Goal: Transaction & Acquisition: Purchase product/service

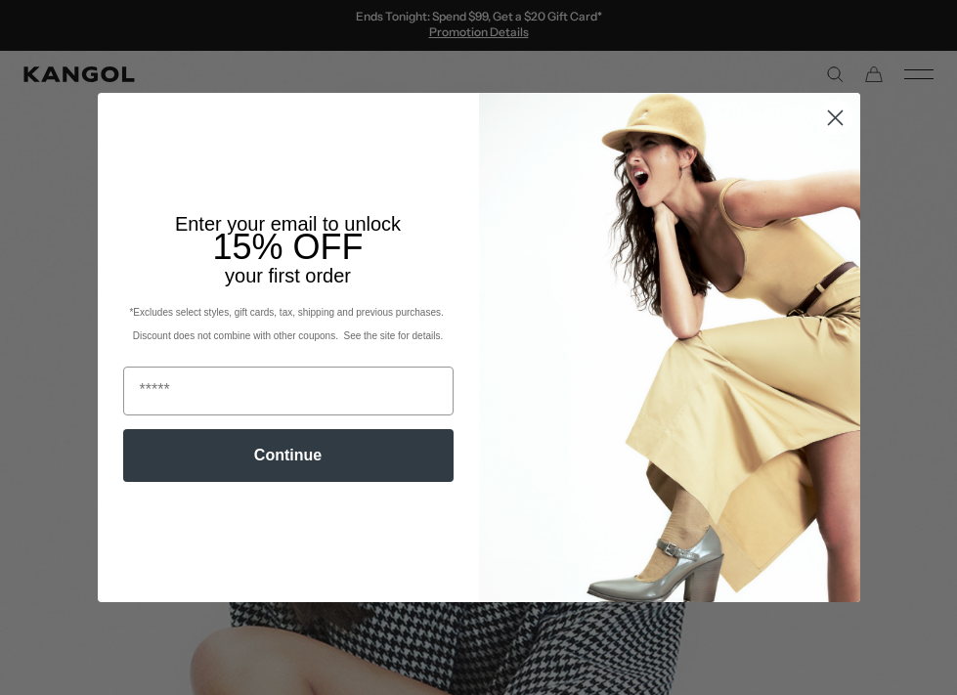
click at [833, 116] on icon "Close dialog" at bounding box center [835, 118] width 14 height 14
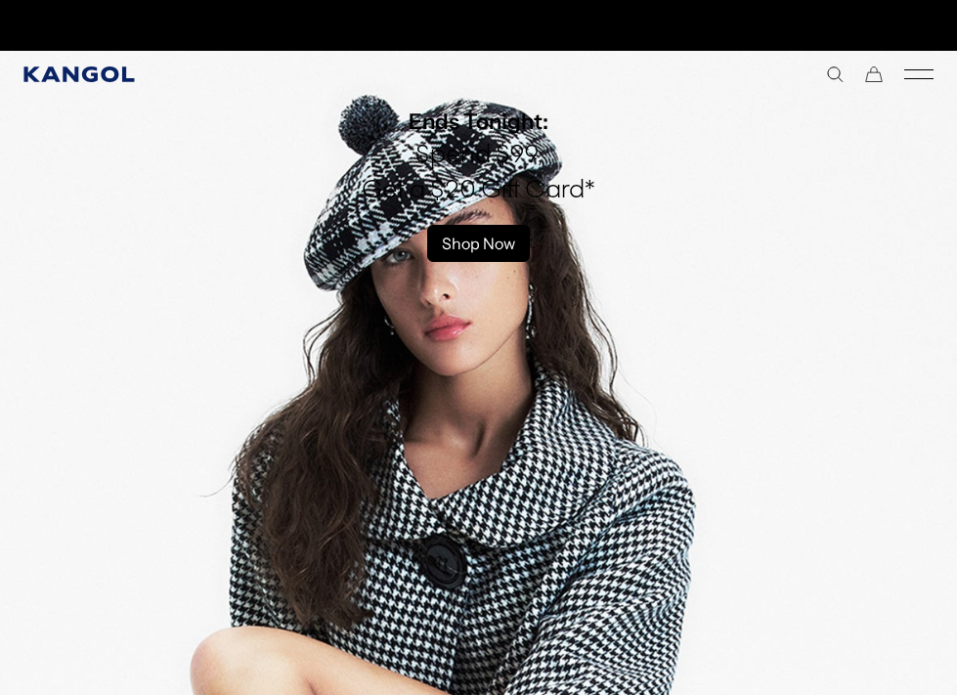
click at [115, 72] on icon "Kangol" at bounding box center [78, 74] width 110 height 16
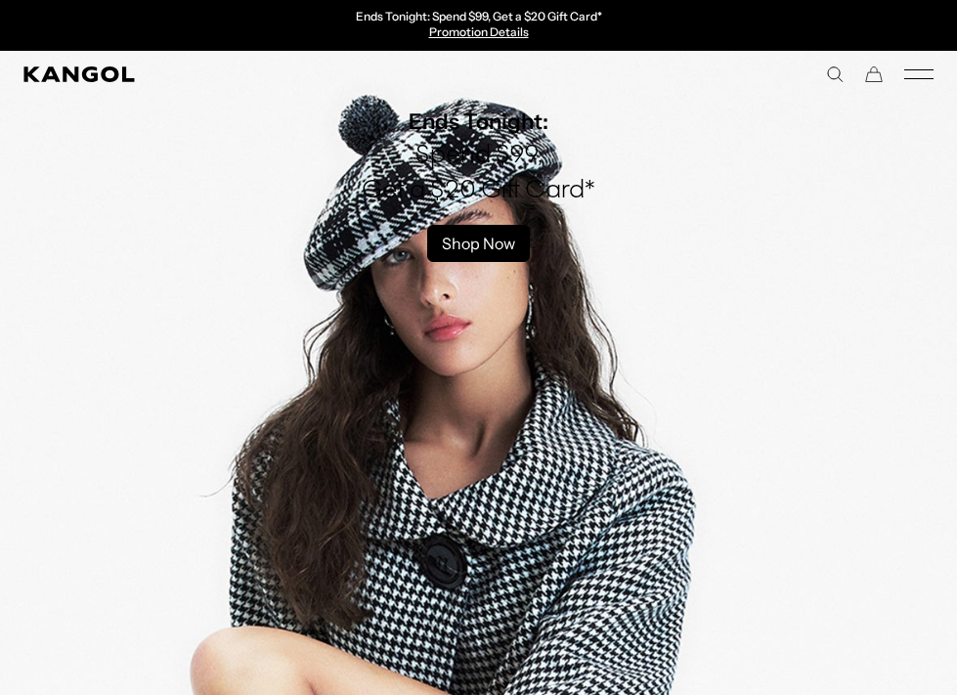
click at [932, 77] on icon "Mobile Menu" at bounding box center [918, 74] width 29 height 18
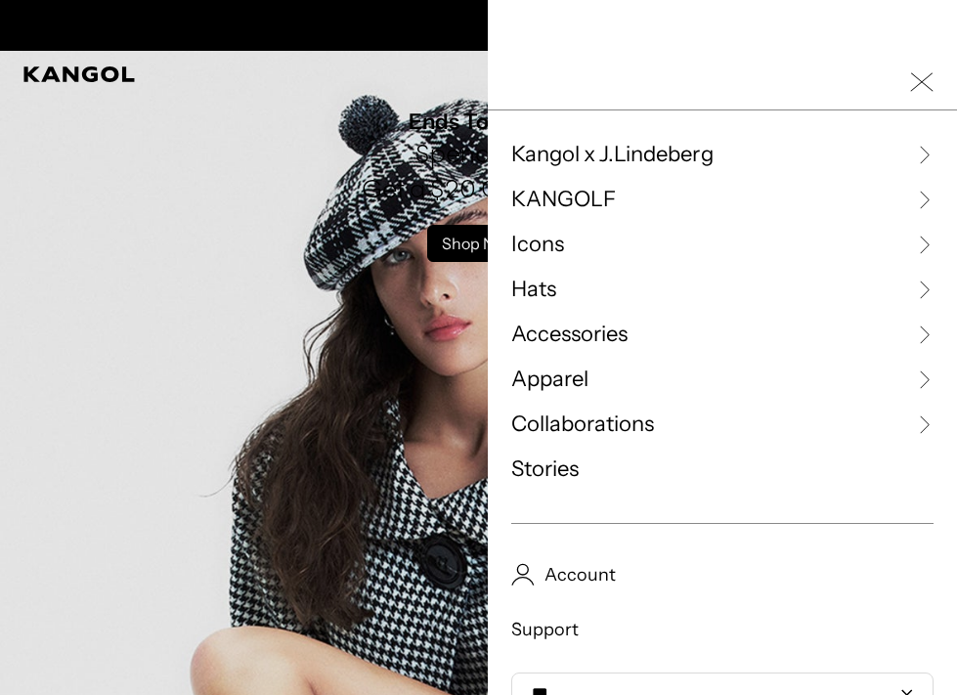
scroll to position [0, 403]
click at [919, 287] on icon at bounding box center [924, 290] width 20 height 20
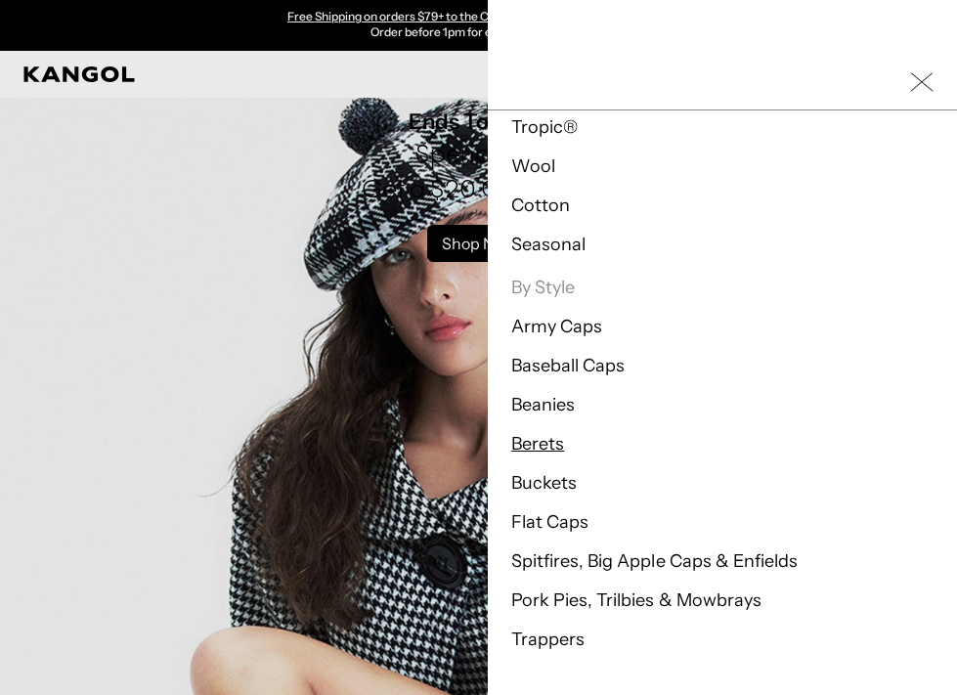
click at [553, 435] on link "Berets" at bounding box center [537, 444] width 53 height 22
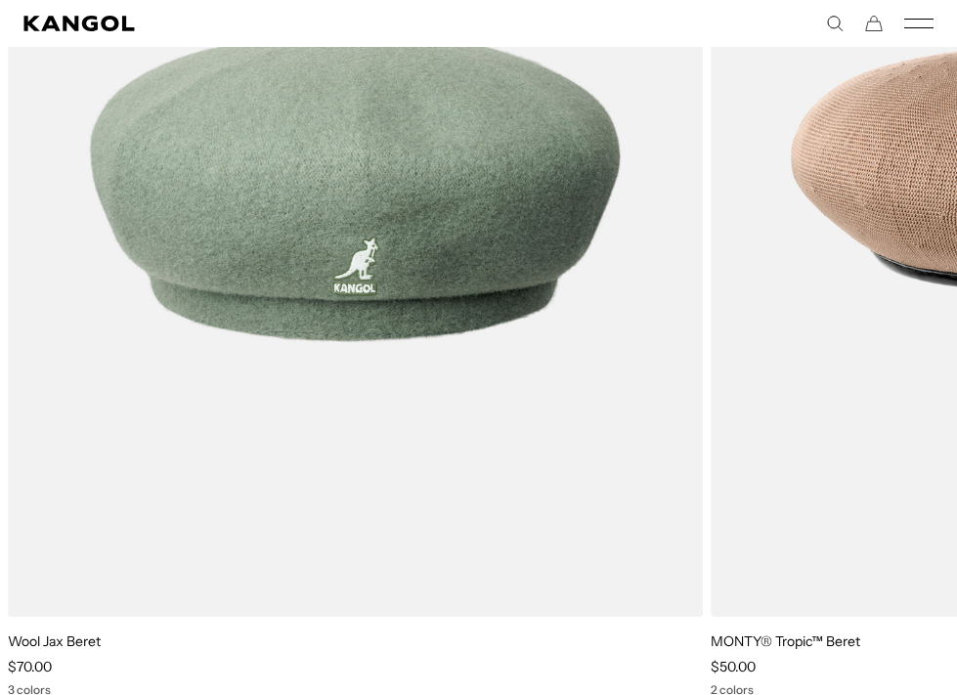
scroll to position [5932, 0]
click at [916, 15] on icon "Mobile Menu" at bounding box center [918, 24] width 29 height 18
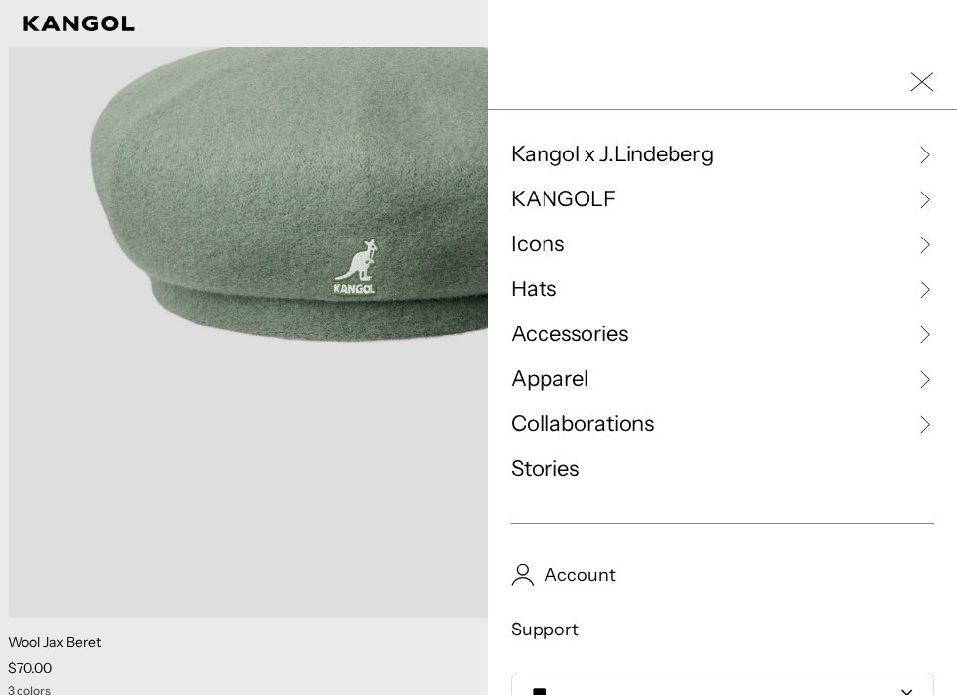
scroll to position [0, 403]
click at [918, 285] on icon at bounding box center [924, 290] width 20 height 20
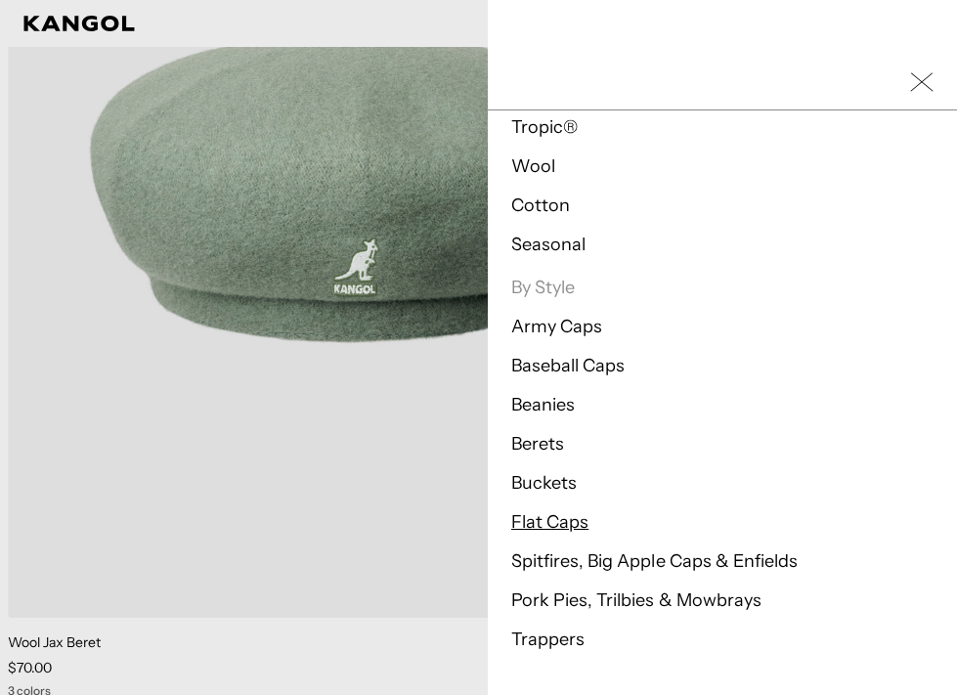
click at [551, 523] on link "Flat Caps" at bounding box center [549, 522] width 77 height 22
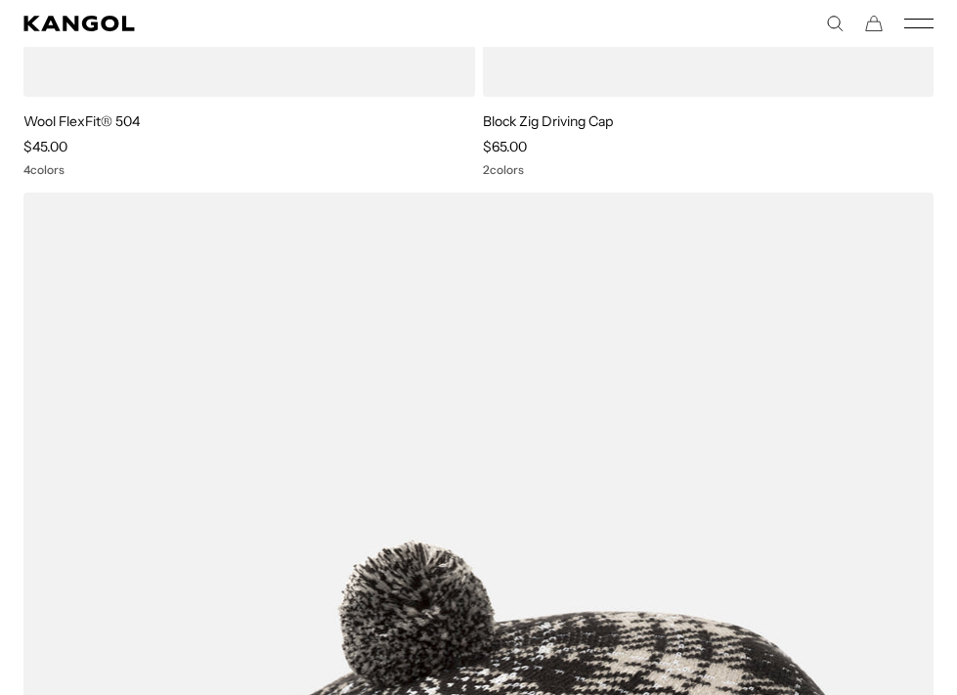
scroll to position [4071, 0]
